Goal: Task Accomplishment & Management: Complete application form

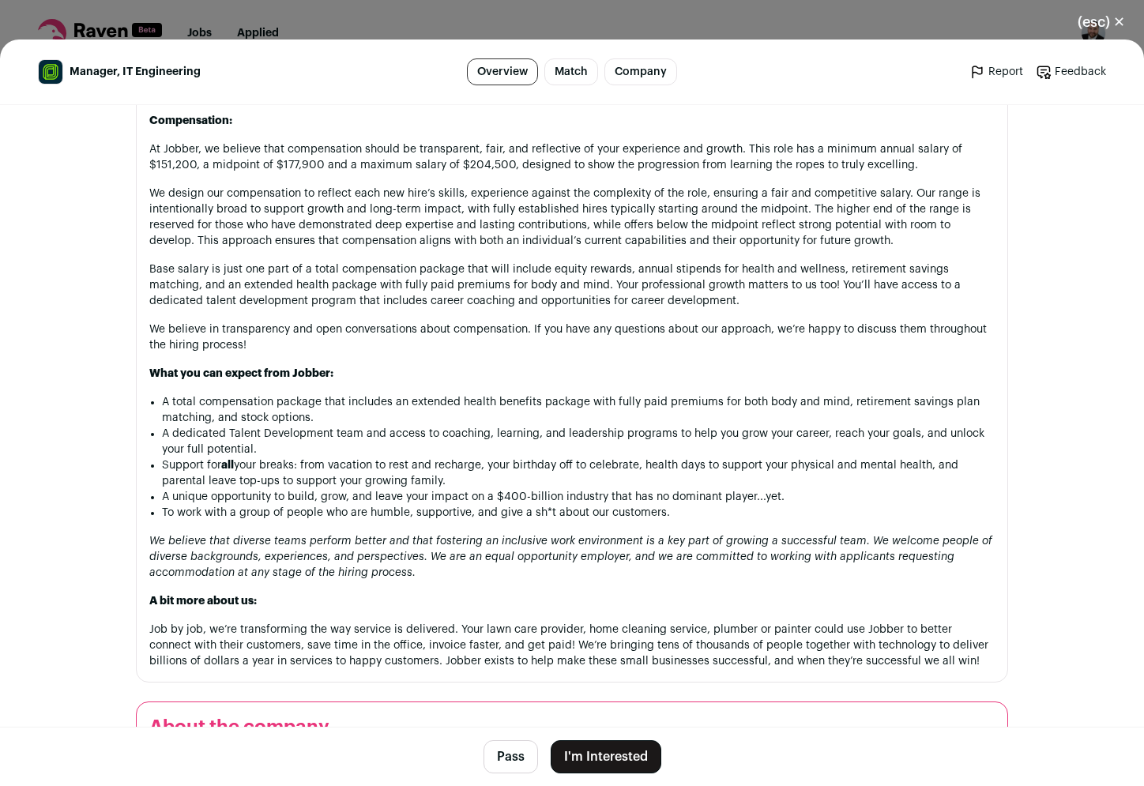
scroll to position [1721, 0]
click at [955, 40] on header "Manager, IT Engineering Overview Match Company Report Feedback Report Feedback" at bounding box center [572, 73] width 1144 height 66
click at [956, 24] on div "(esc) ✕ Manager, IT Engineering Overview Match Company Report Feedback Report F…" at bounding box center [572, 393] width 1144 height 786
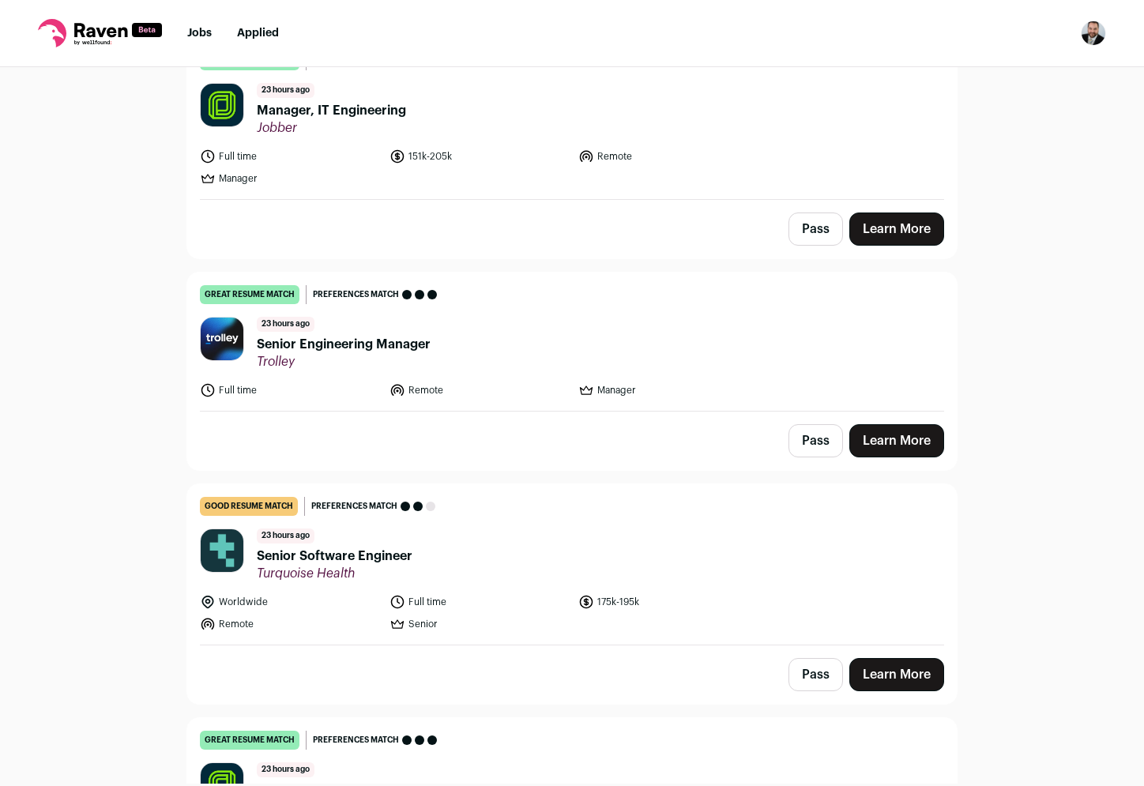
scroll to position [672, 0]
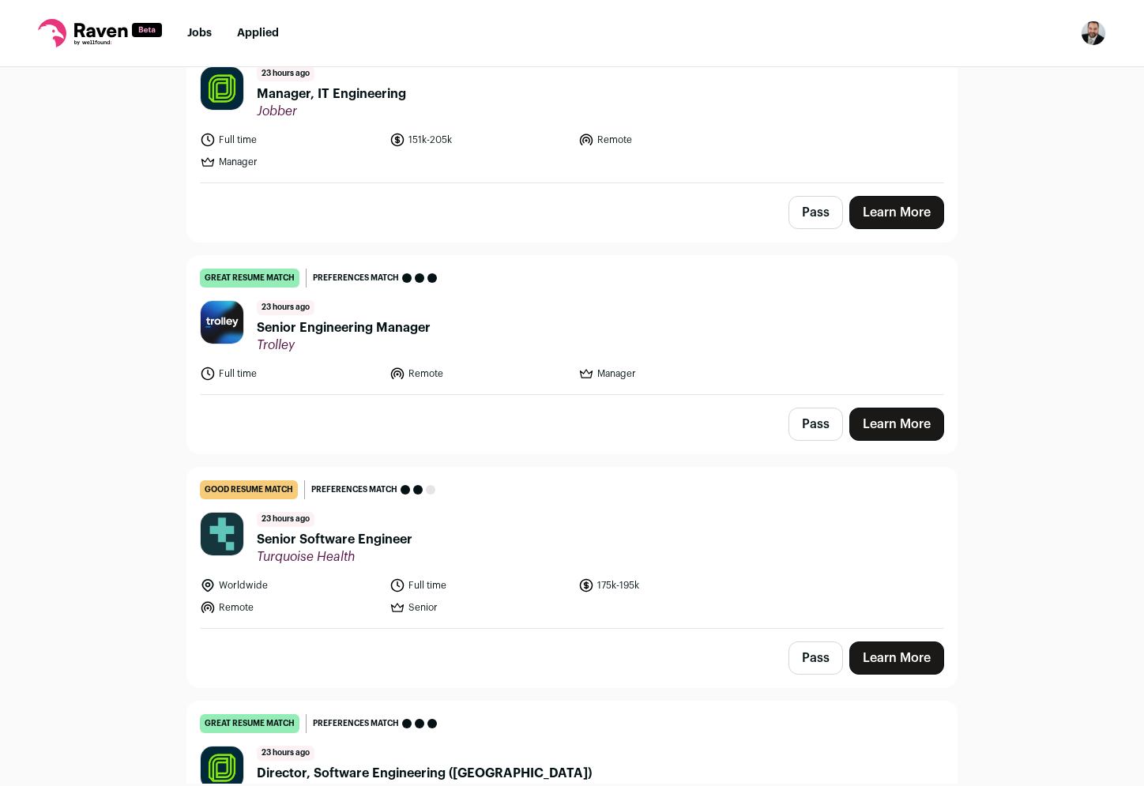
click at [409, 330] on span "Senior Engineering Manager" at bounding box center [344, 328] width 174 height 19
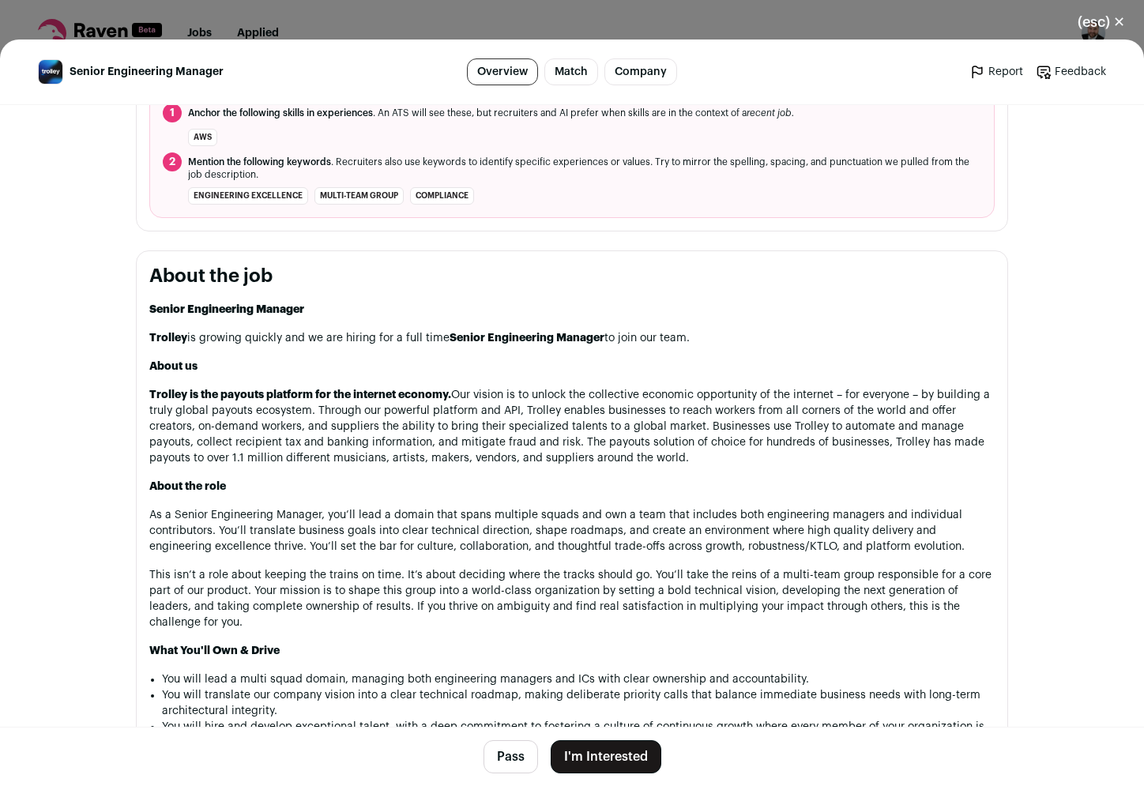
scroll to position [0, 0]
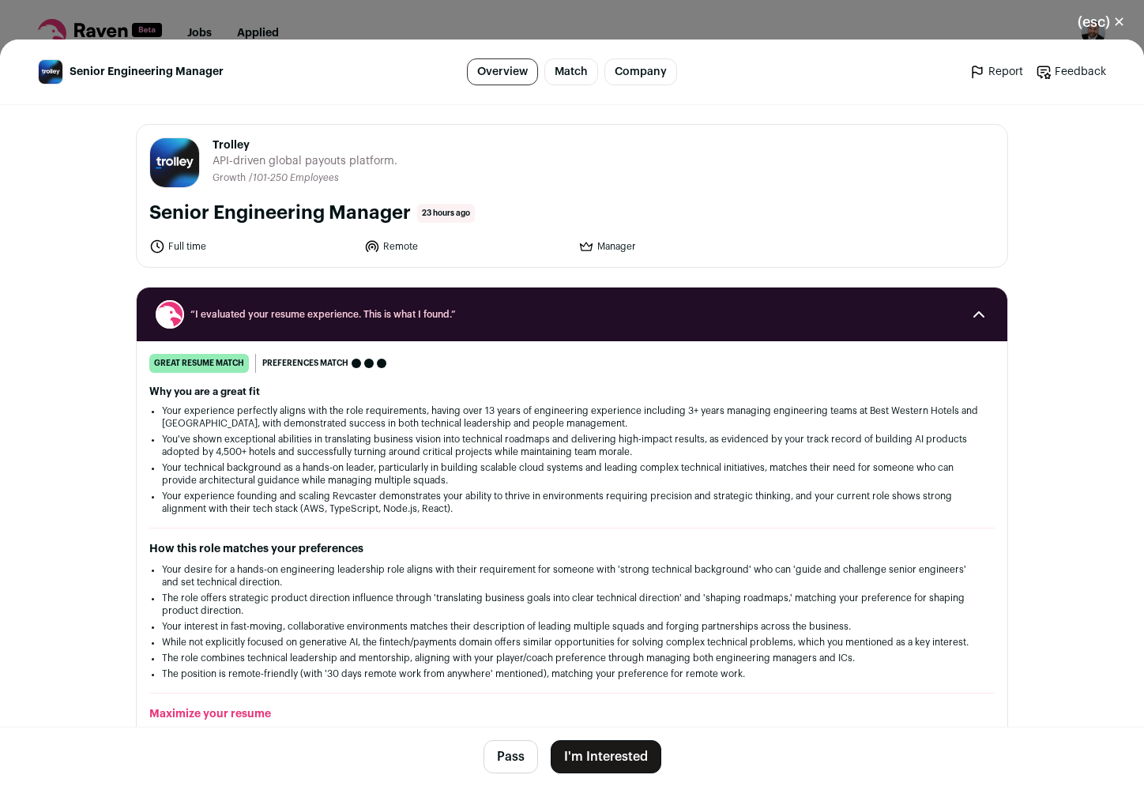
click at [394, 17] on div "(esc) ✕ Senior Engineering Manager Overview Match Company Report Feedback Repor…" at bounding box center [572, 393] width 1144 height 786
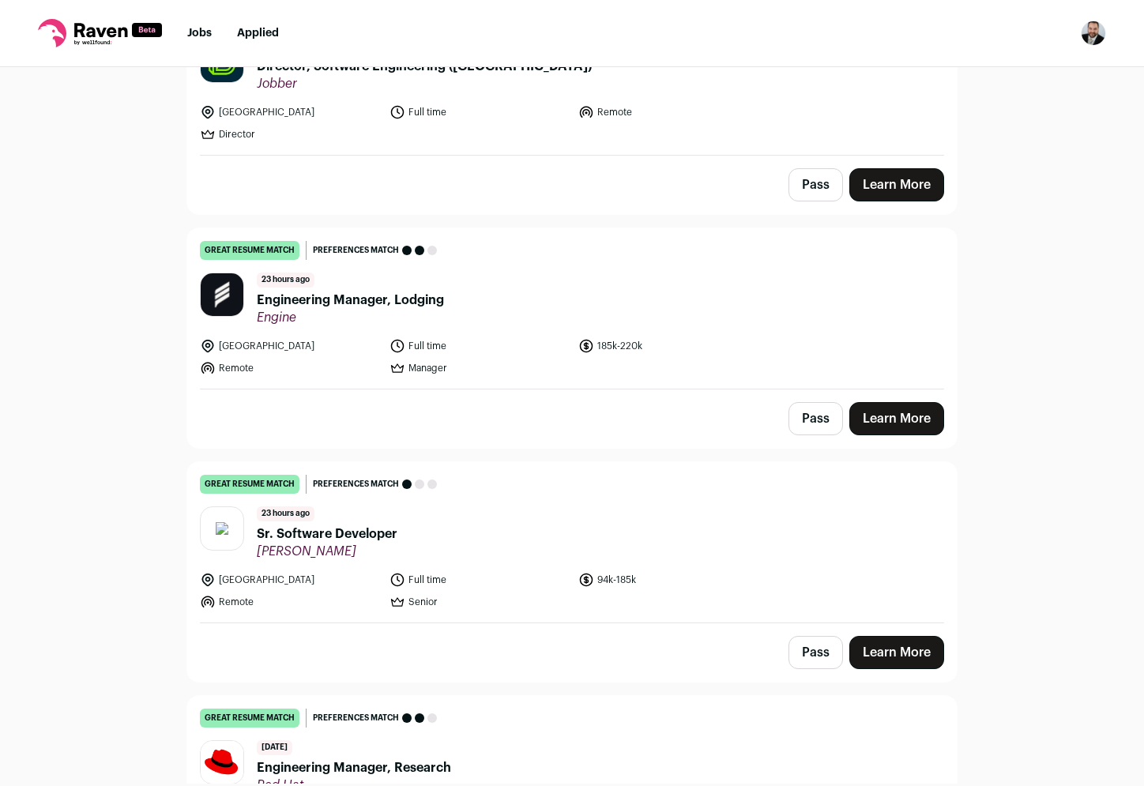
scroll to position [1384, 0]
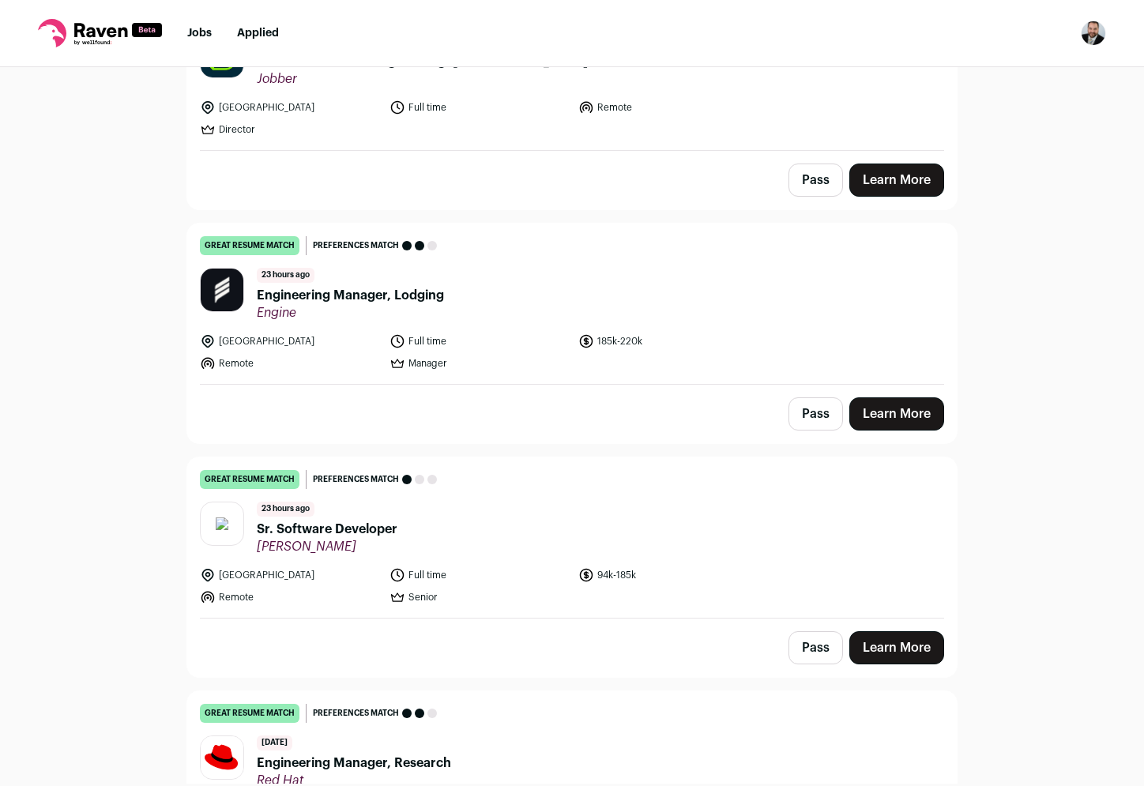
click at [363, 297] on span "Engineering Manager, Lodging" at bounding box center [350, 295] width 187 height 19
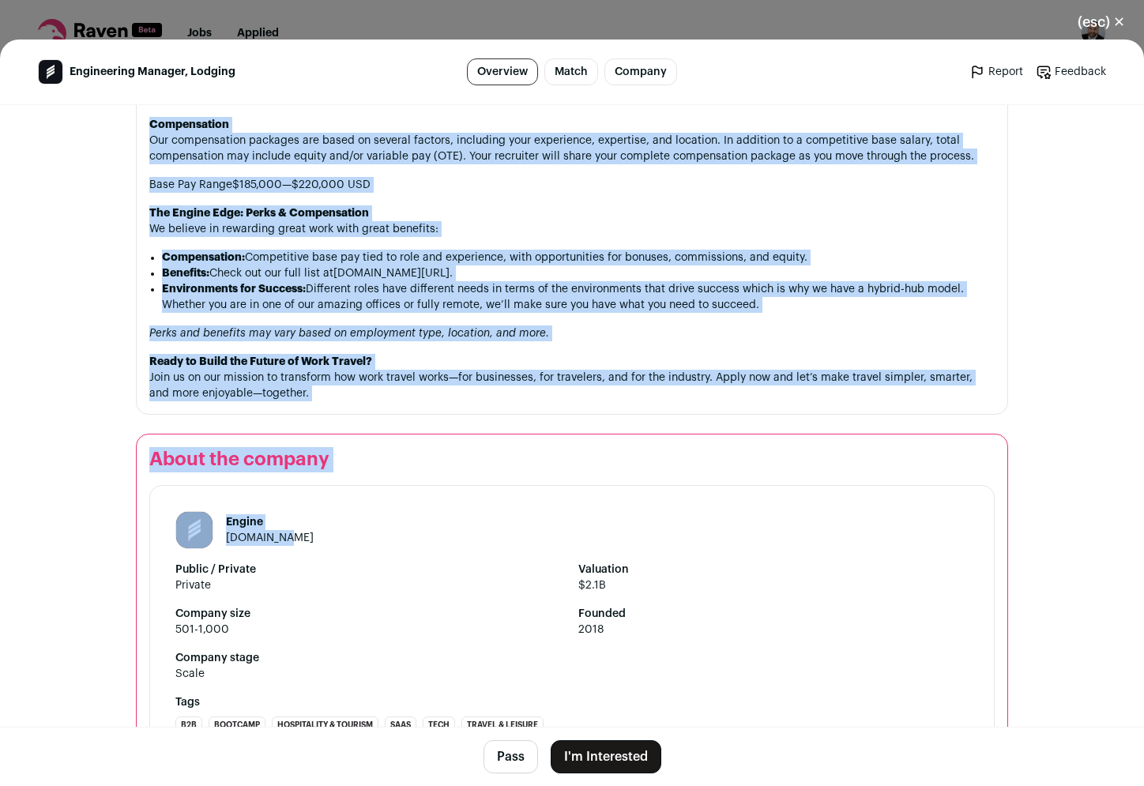
scroll to position [1604, 0]
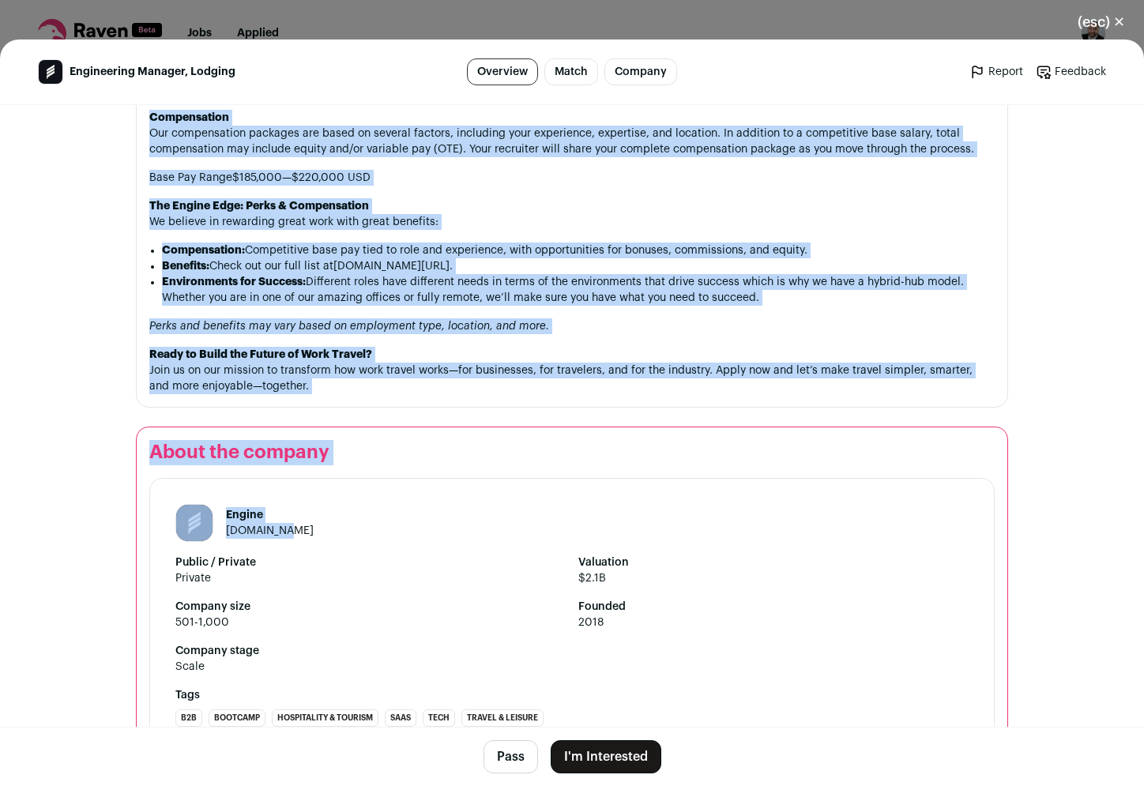
drag, startPoint x: 149, startPoint y: 286, endPoint x: 390, endPoint y: 385, distance: 260.5
copy section "Lorem ips dol Sitam Consec Ad Elitse, do’ei temporincidi utlabore etdolo magn a…"
click at [484, 356] on p "Ready to Build the Future of Work Travel? Join us on our mission to transform h…" at bounding box center [572, 370] width 846 height 47
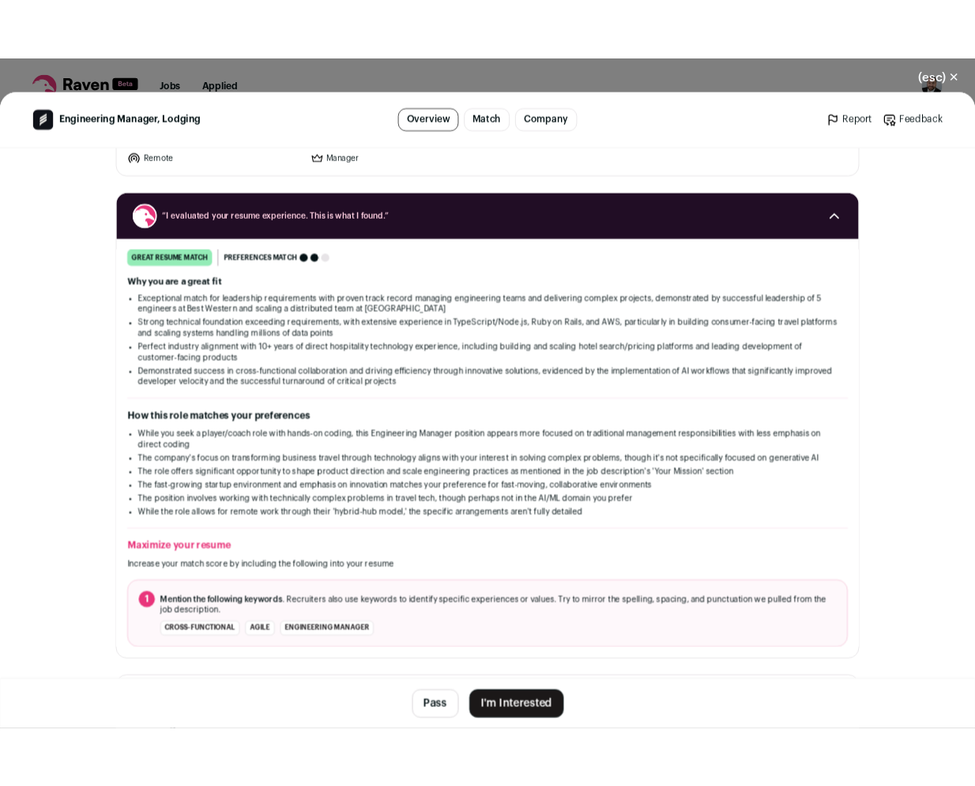
scroll to position [148, 0]
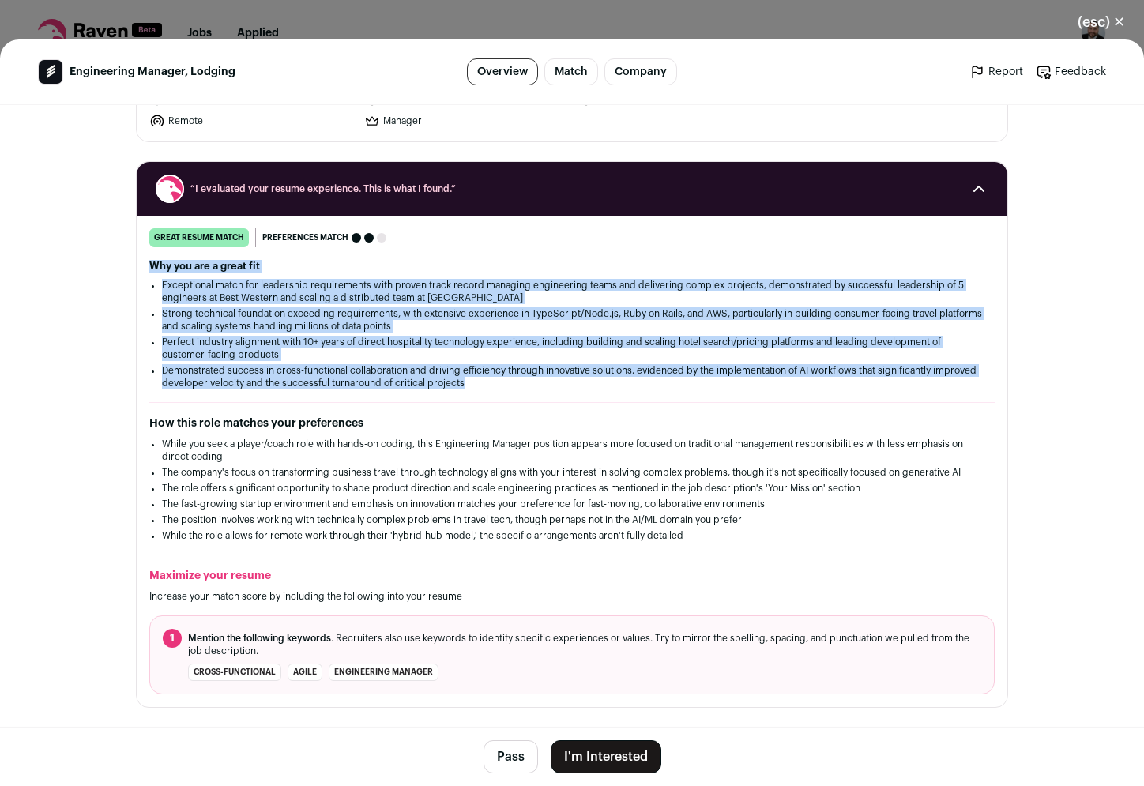
drag, startPoint x: 483, startPoint y: 383, endPoint x: 146, endPoint y: 258, distance: 358.8
click at [146, 258] on div "great resume match You meet the must-have requirements, the nice-to-have requir…" at bounding box center [572, 461] width 871 height 466
copy div "Why you are a great fit Exceptional match for leadership requirements with prov…"
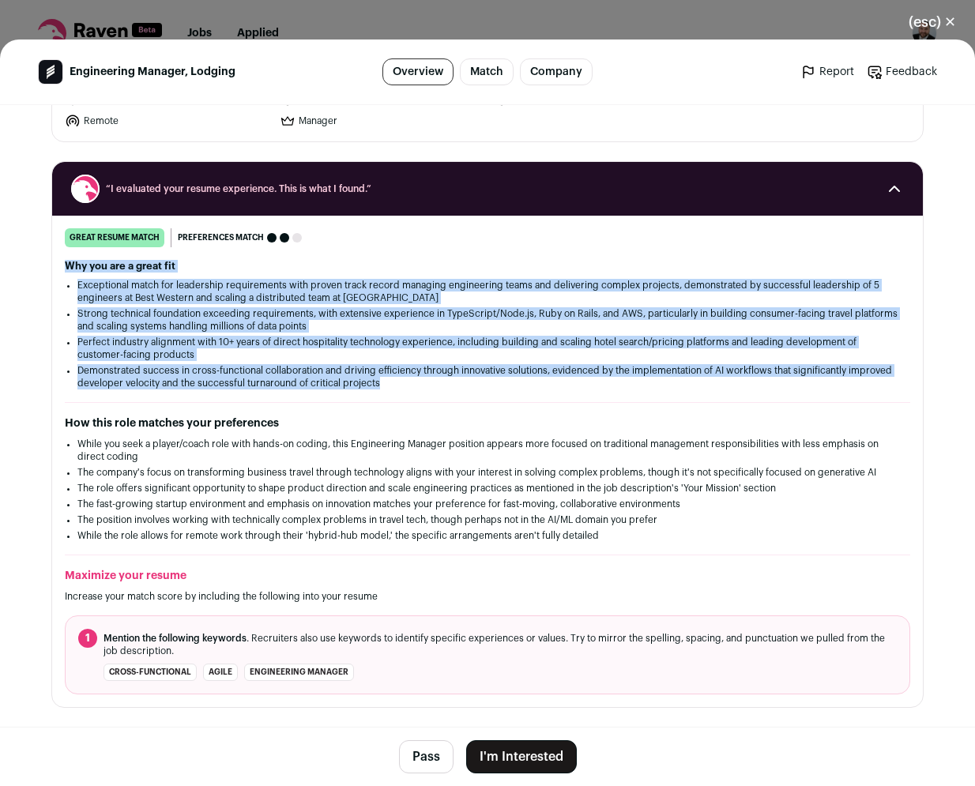
click at [530, 752] on button "I'm Interested" at bounding box center [521, 757] width 111 height 33
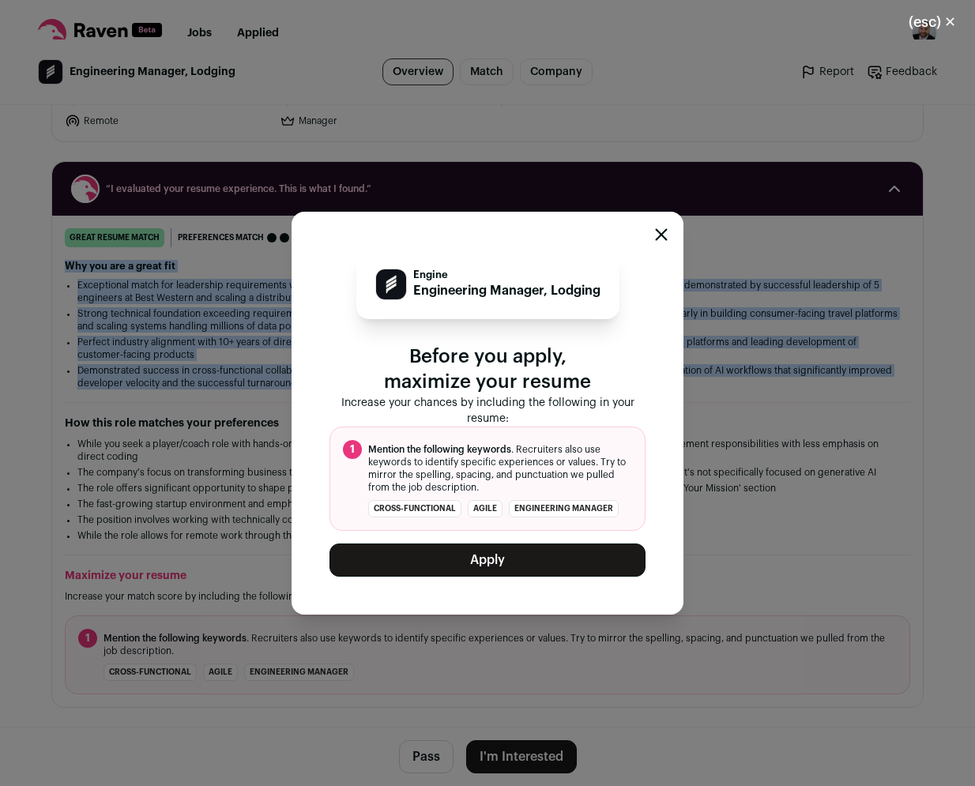
click at [492, 556] on button "Apply" at bounding box center [488, 560] width 316 height 33
